Goal: Navigation & Orientation: Understand site structure

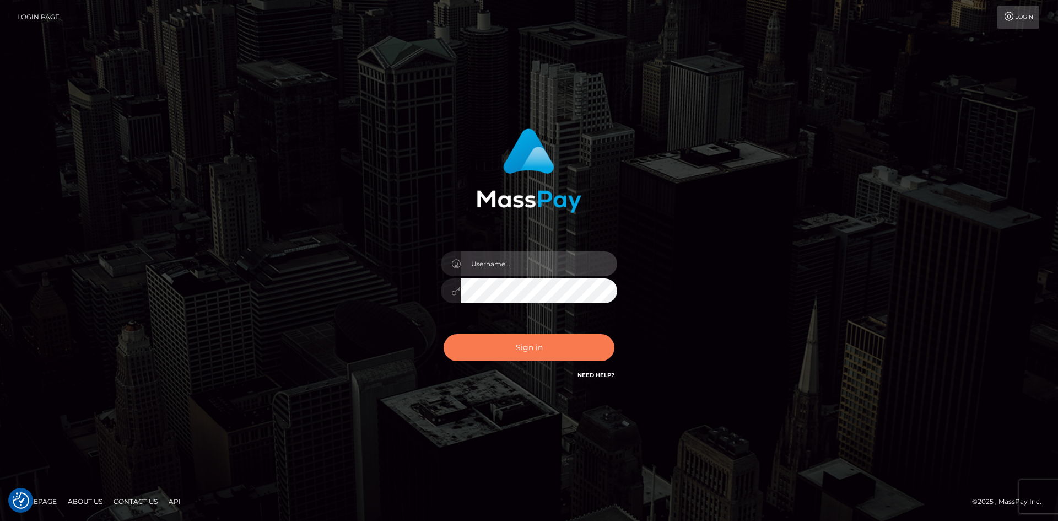
type input "wolf.mms"
click at [526, 354] on button "Sign in" at bounding box center [529, 347] width 171 height 27
type input "wolf.mms"
click at [526, 354] on button "Sign in" at bounding box center [529, 347] width 171 height 27
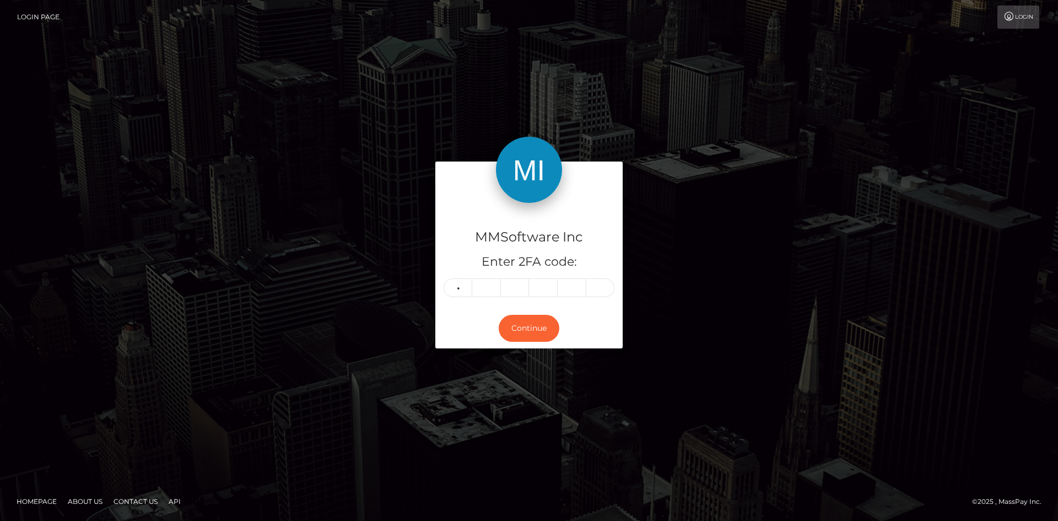
type input "4"
type input "2"
type input "0"
type input "7"
type input "4"
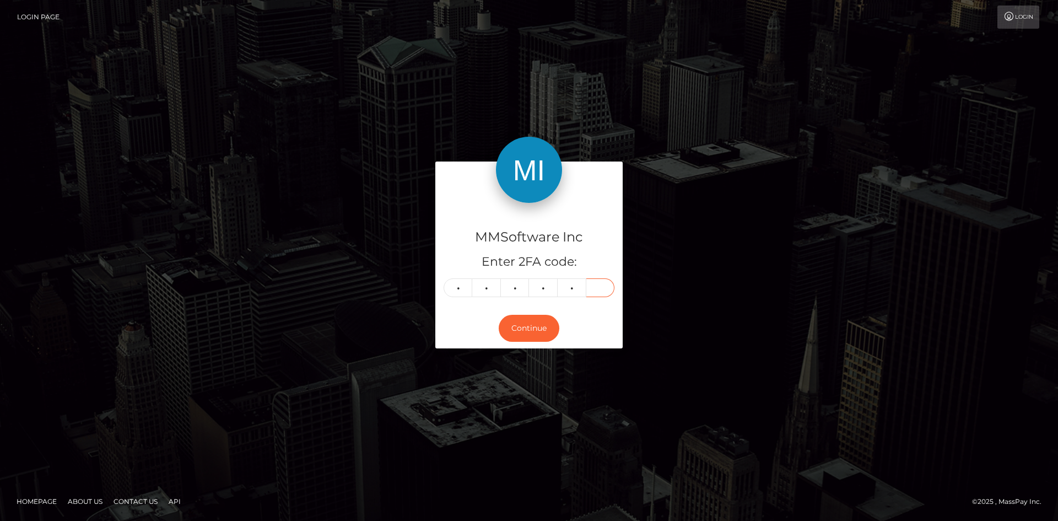
type input "8"
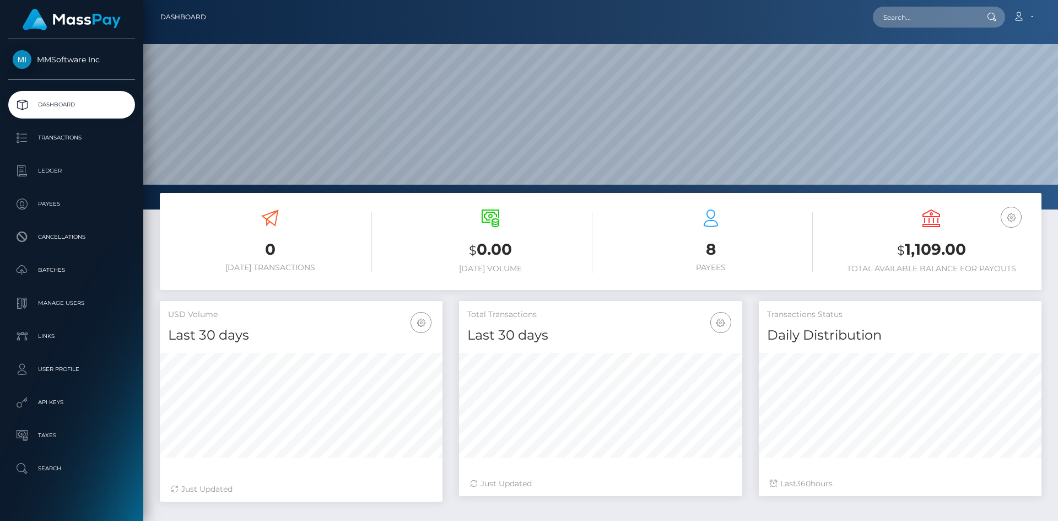
scroll to position [196, 283]
drag, startPoint x: 967, startPoint y: 250, endPoint x: 897, endPoint y: 252, distance: 70.6
click at [897, 252] on h3 "$ 1,109.00" at bounding box center [932, 250] width 204 height 23
copy h3 "$ 1,109.00"
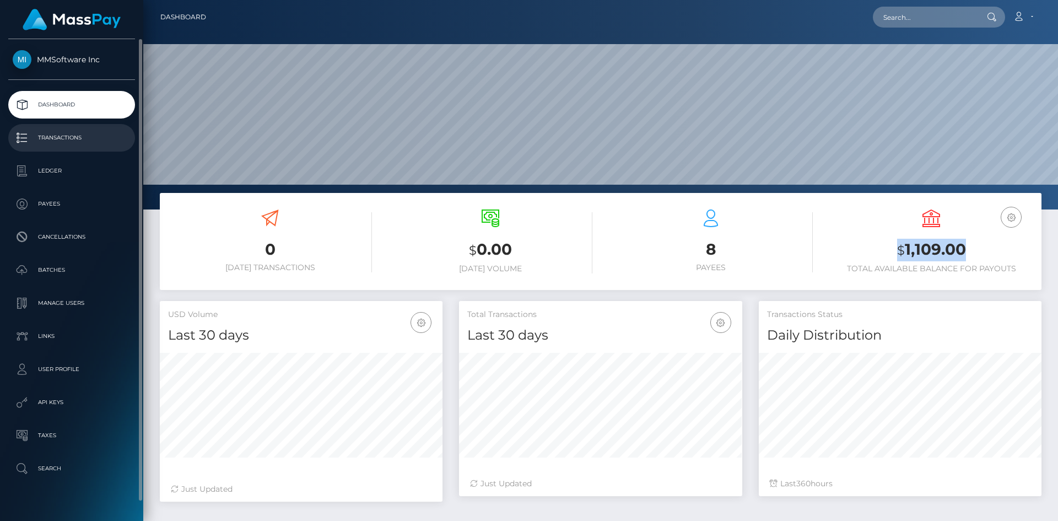
click at [72, 141] on p "Transactions" at bounding box center [72, 138] width 118 height 17
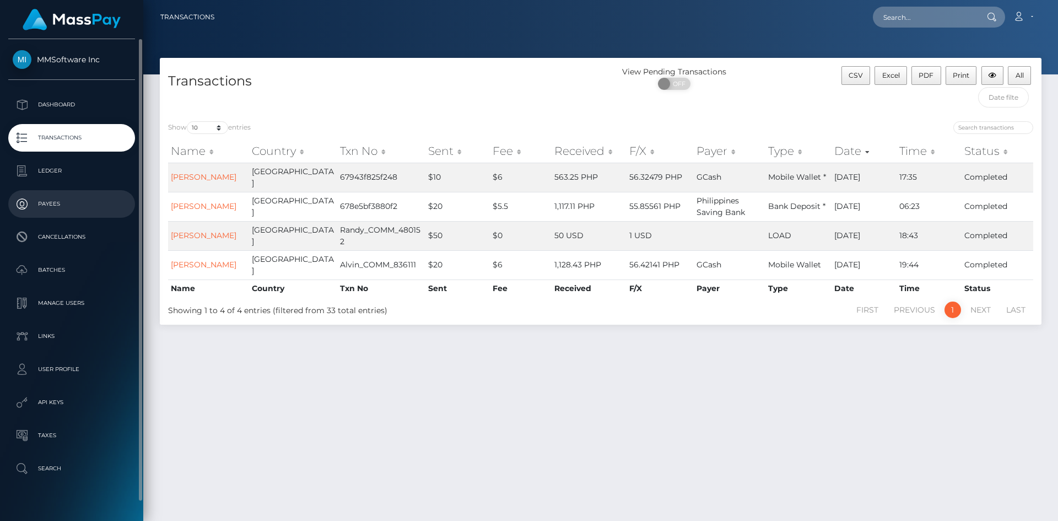
click at [34, 192] on link "Payees" at bounding box center [71, 204] width 127 height 28
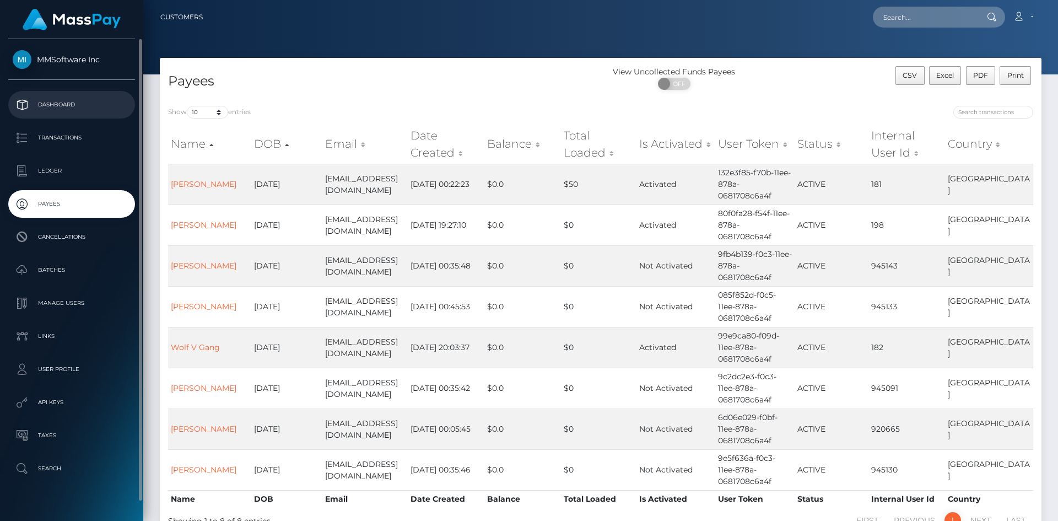
click at [72, 104] on p "Dashboard" at bounding box center [72, 104] width 118 height 17
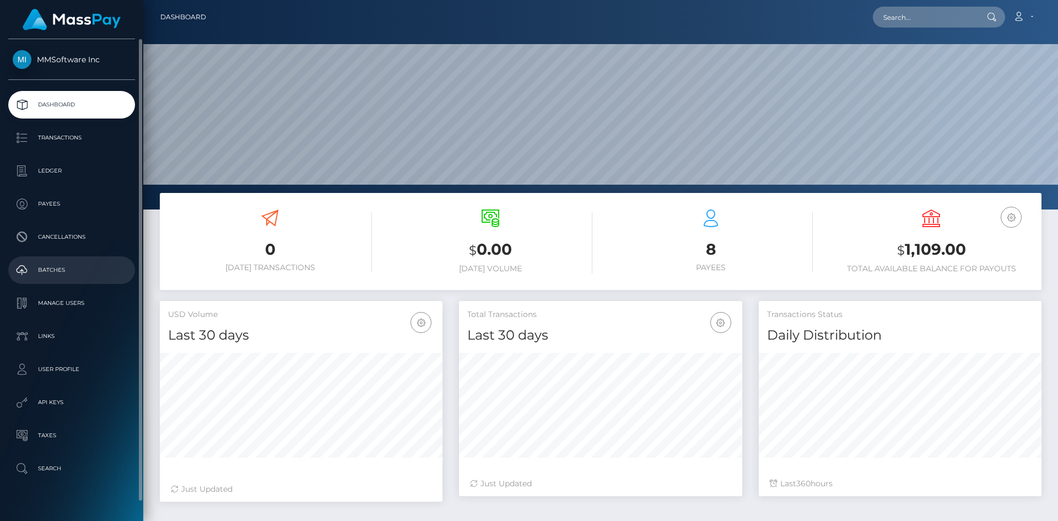
click at [60, 261] on link "Batches" at bounding box center [71, 270] width 127 height 28
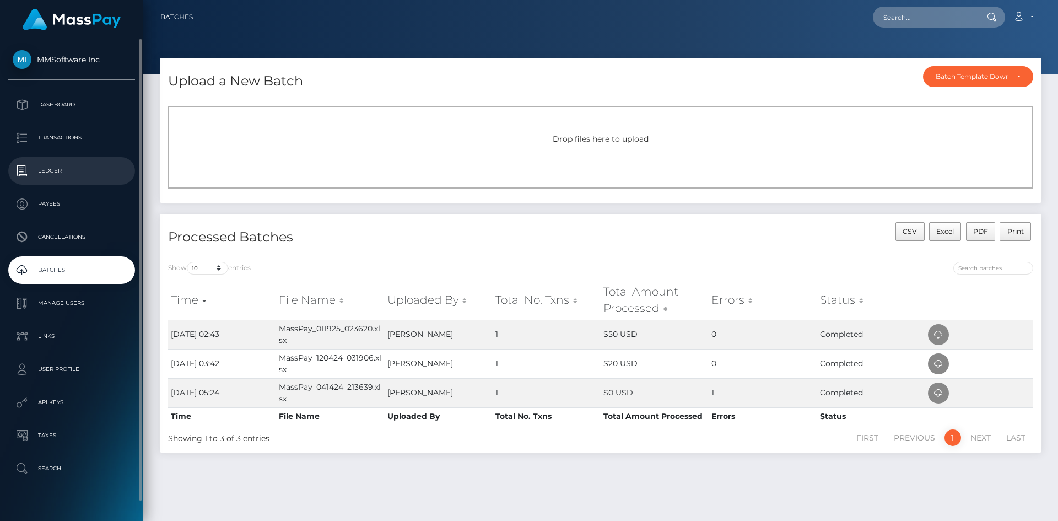
click at [56, 169] on p "Ledger" at bounding box center [72, 171] width 118 height 17
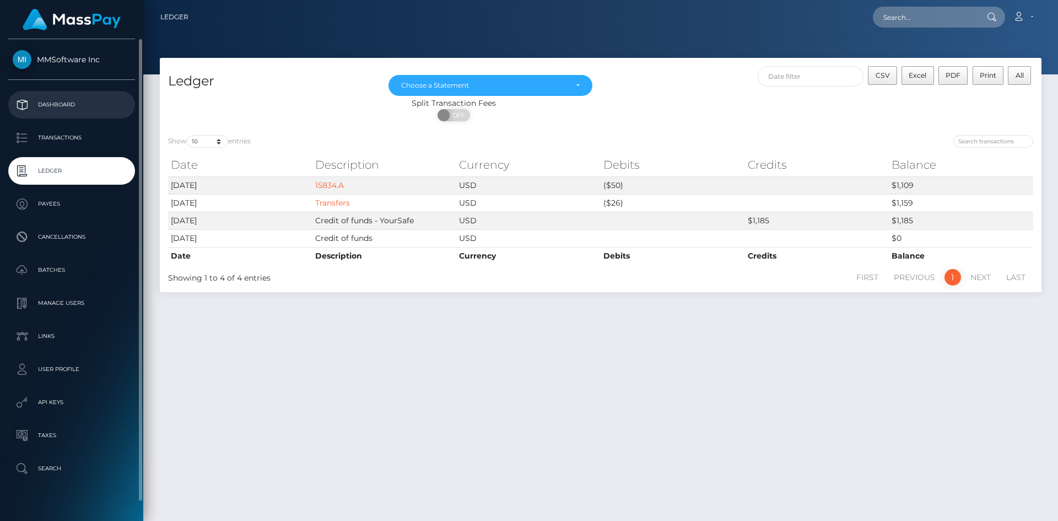
click at [58, 110] on p "Dashboard" at bounding box center [72, 104] width 118 height 17
